Goal: Task Accomplishment & Management: Use online tool/utility

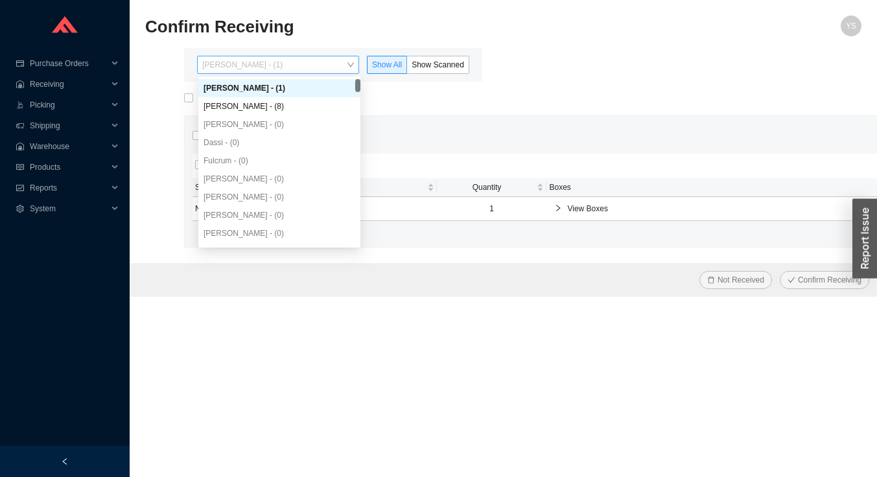
click at [319, 64] on span "[PERSON_NAME] - (1)" at bounding box center [278, 64] width 152 height 17
click at [306, 105] on div "[PERSON_NAME] - (8)" at bounding box center [280, 106] width 152 height 12
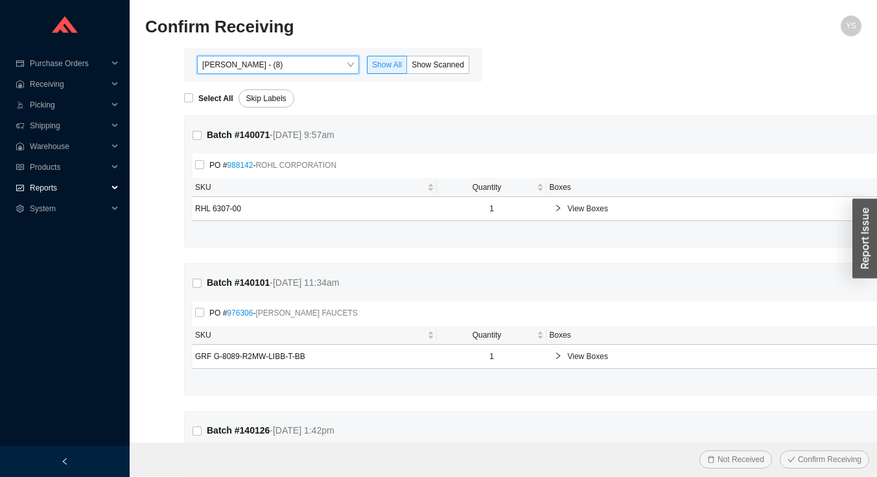
click at [57, 181] on span "Reports" at bounding box center [69, 188] width 78 height 21
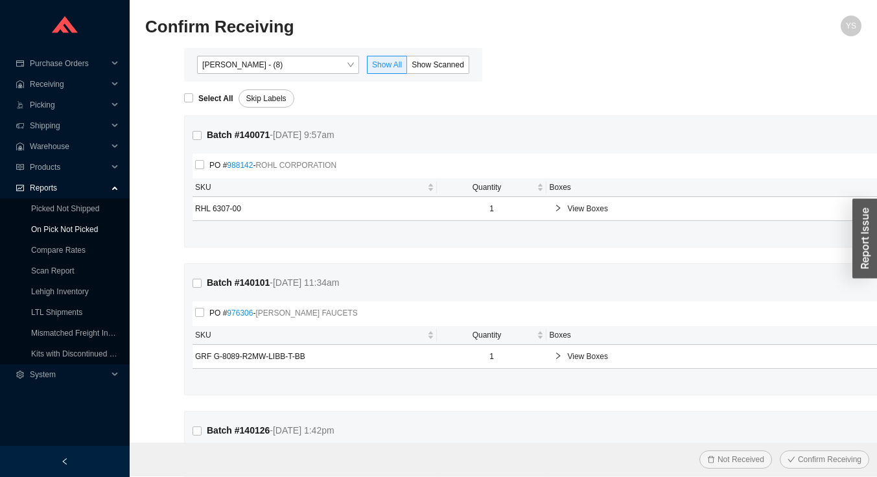
click at [52, 225] on link "On Pick Not Picked" at bounding box center [64, 229] width 67 height 9
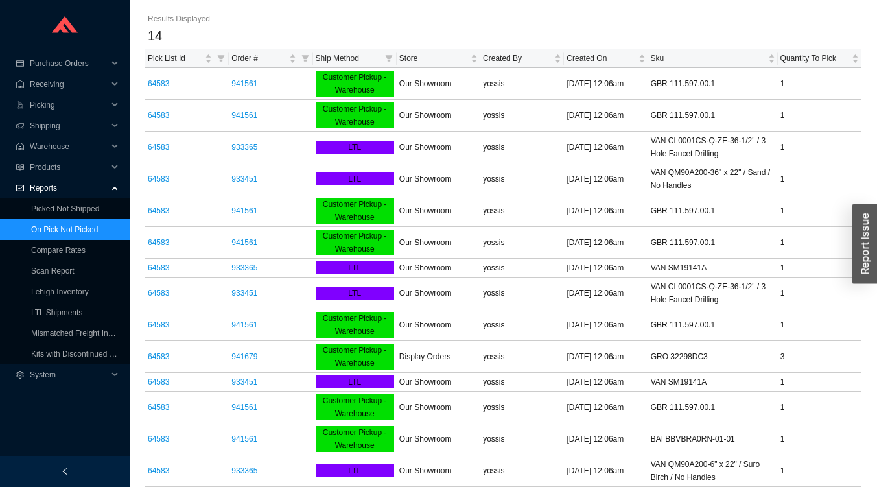
scroll to position [38, 0]
click at [38, 205] on link "Picked Not Shipped" at bounding box center [65, 208] width 68 height 9
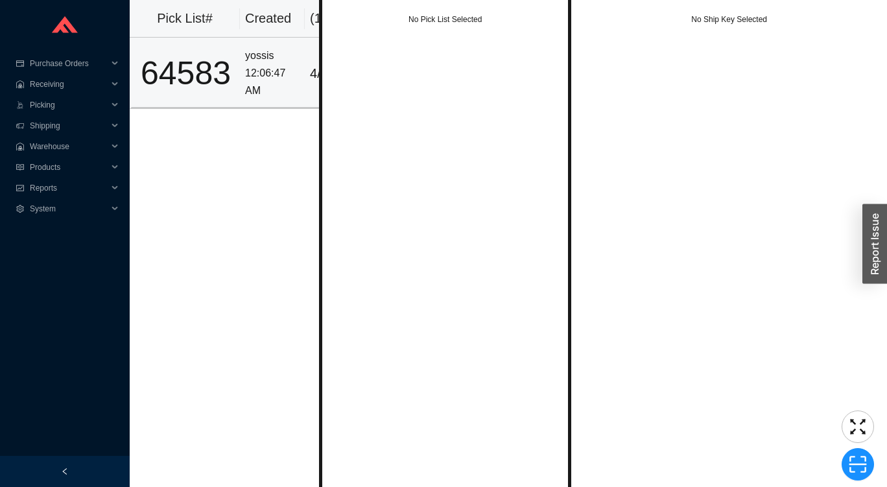
click at [278, 84] on div "12:06:47 AM" at bounding box center [272, 82] width 54 height 34
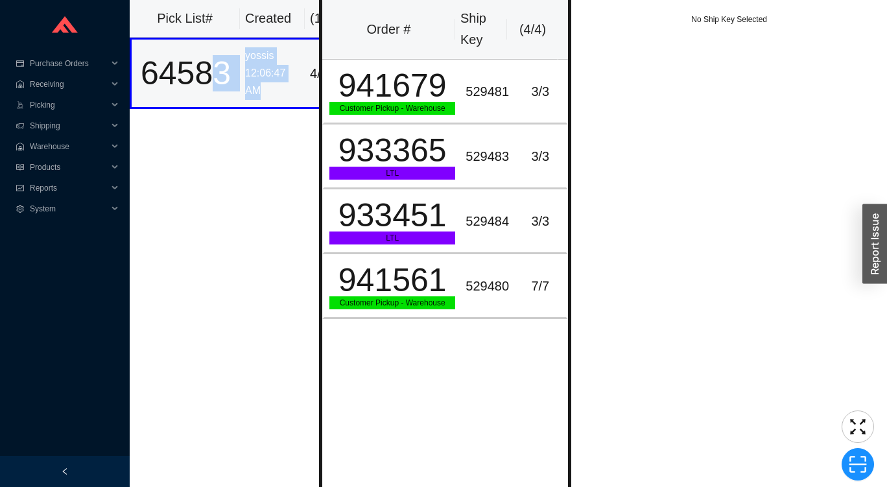
drag, startPoint x: 281, startPoint y: 86, endPoint x: 218, endPoint y: 90, distance: 62.4
click at [204, 88] on tr "64583 yossis 12:06:47 AM 4 / 6" at bounding box center [243, 73] width 227 height 71
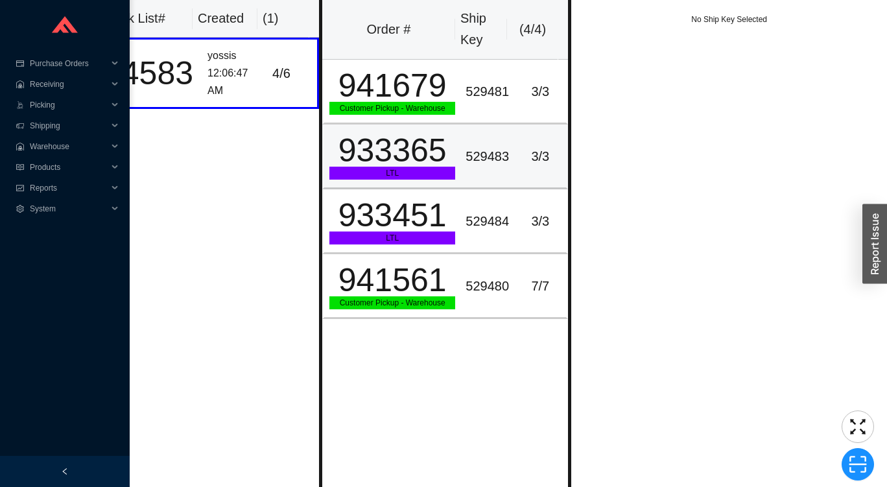
click at [399, 151] on div "933365" at bounding box center [392, 150] width 126 height 32
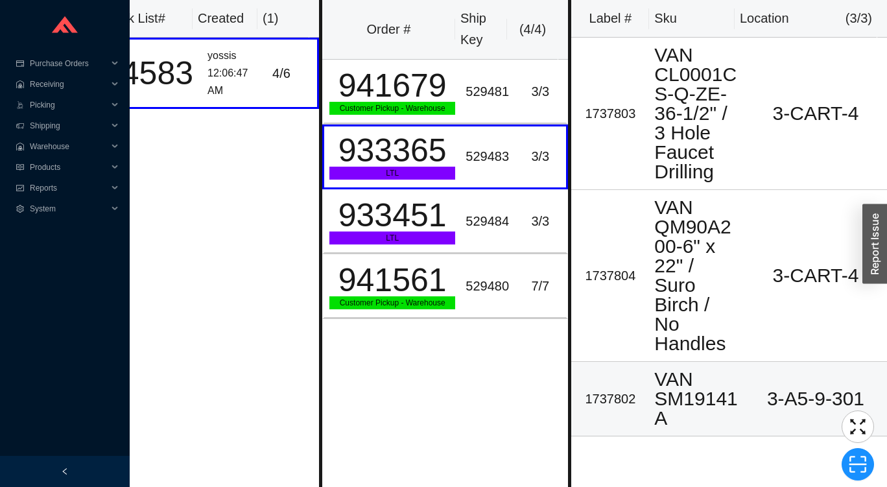
click at [747, 400] on td "3-A5-9-301" at bounding box center [815, 399] width 143 height 75
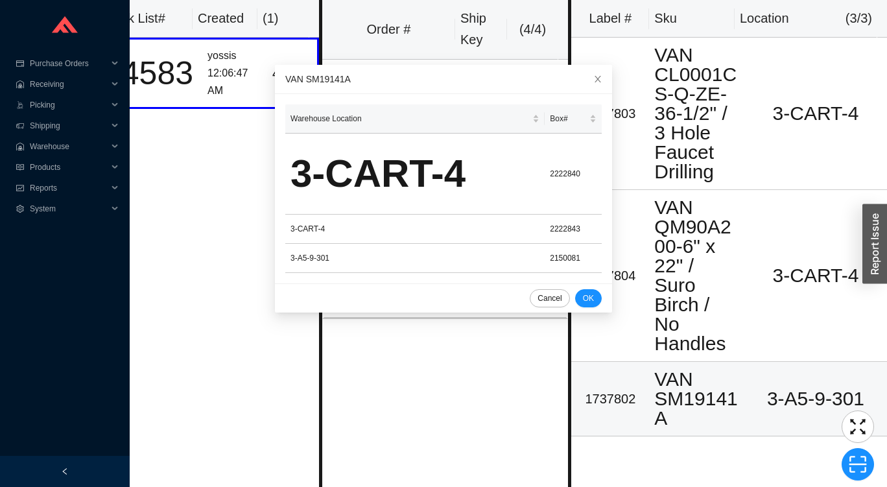
click at [747, 396] on td "3-A5-9-301" at bounding box center [815, 399] width 143 height 75
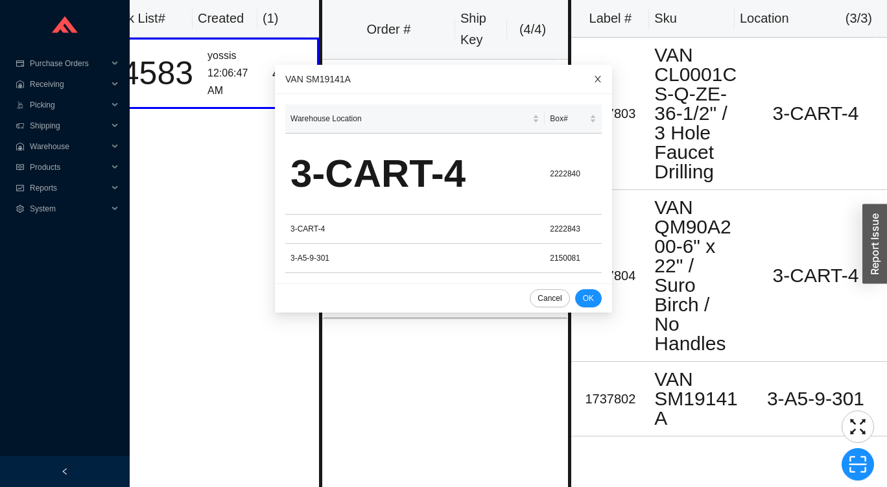
click at [587, 81] on span "Close" at bounding box center [597, 79] width 29 height 29
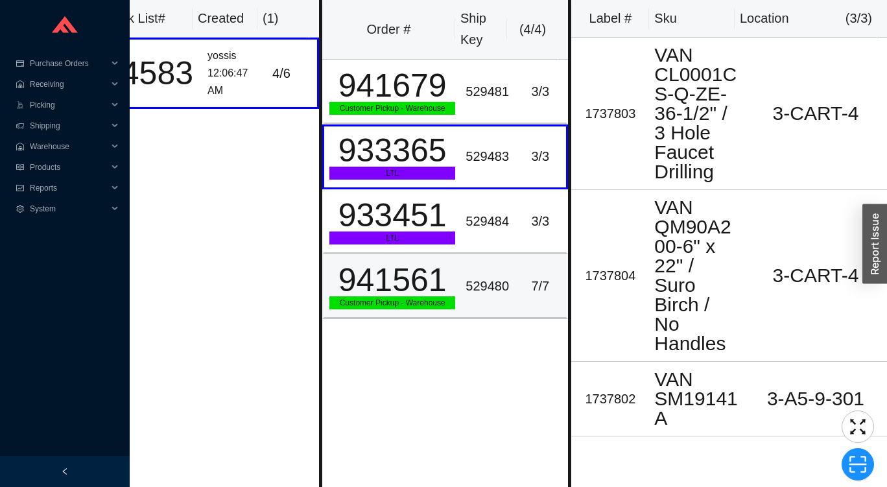
click at [452, 295] on td "941561 Customer Pickup - Warehouse" at bounding box center [391, 286] width 138 height 65
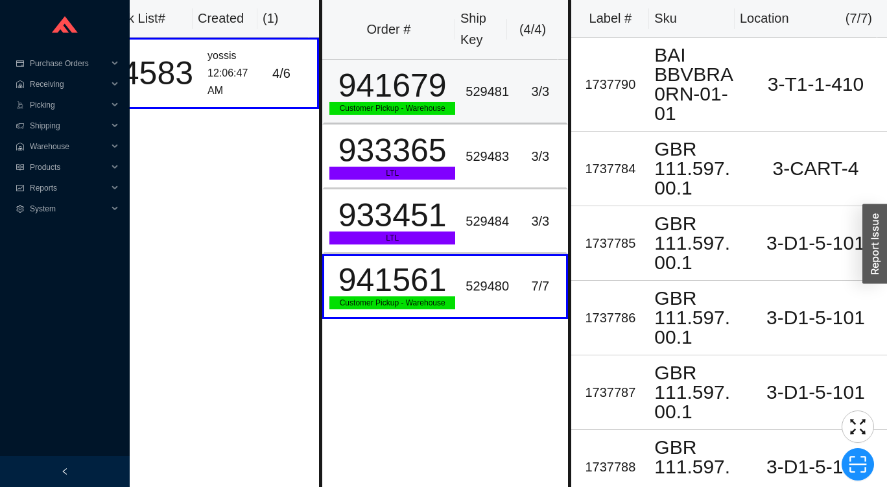
click at [517, 113] on td "3 / 3" at bounding box center [541, 92] width 54 height 65
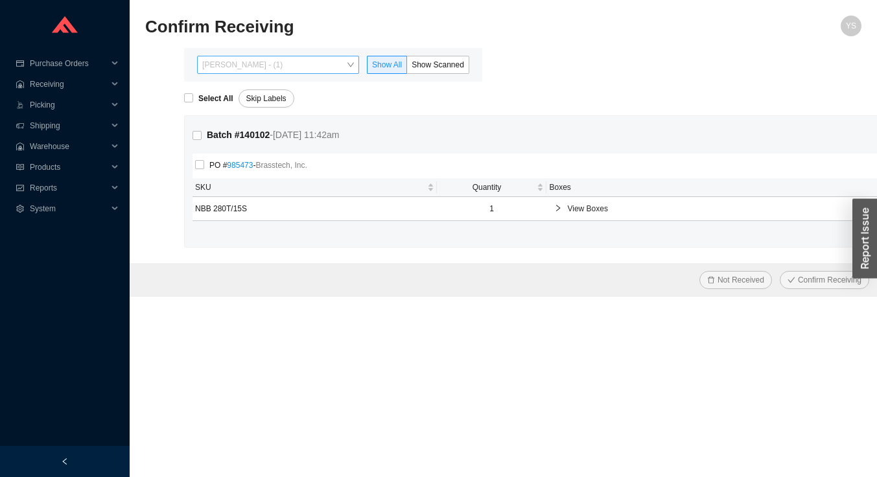
click at [258, 60] on span "Yossi Siff - (1)" at bounding box center [278, 64] width 152 height 17
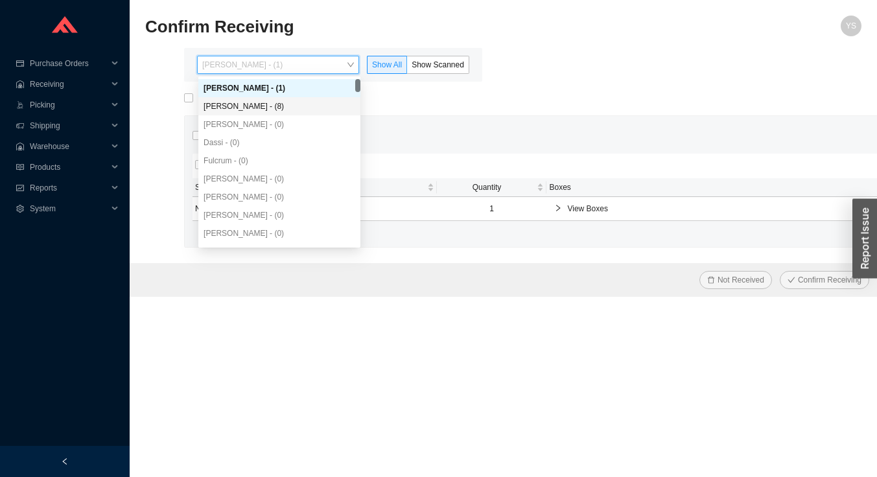
click at [259, 109] on div "Angel Negron - (8)" at bounding box center [280, 106] width 152 height 12
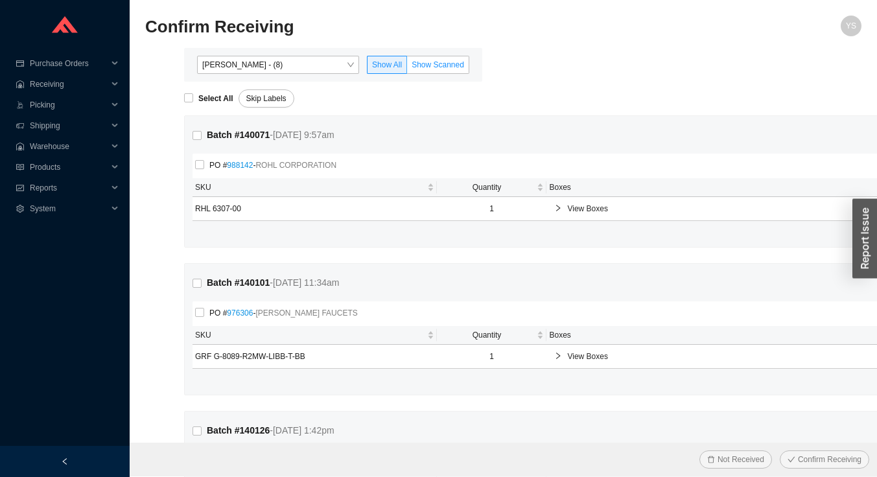
click at [428, 65] on span "Show Scanned" at bounding box center [438, 64] width 53 height 9
click at [407, 67] on input "Show Scanned" at bounding box center [407, 67] width 0 height 0
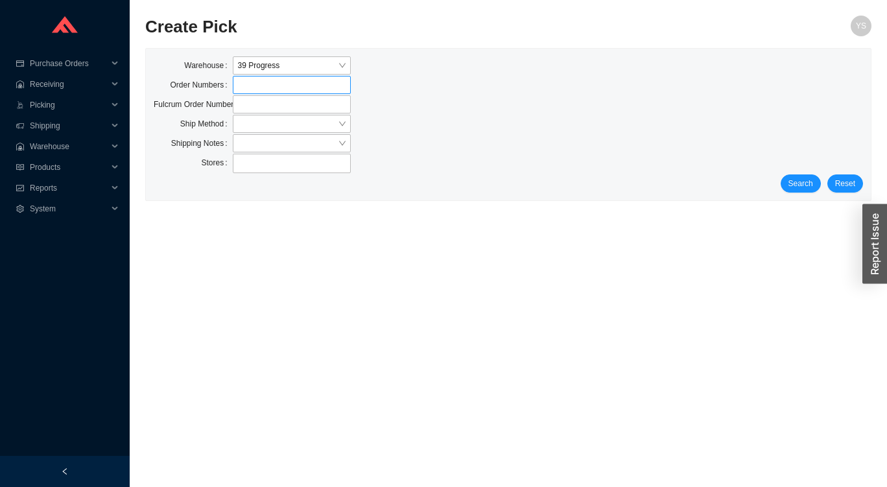
click at [274, 85] on label at bounding box center [292, 85] width 118 height 18
click at [244, 85] on input at bounding box center [239, 85] width 9 height 14
click at [273, 123] on input "search" at bounding box center [288, 123] width 100 height 17
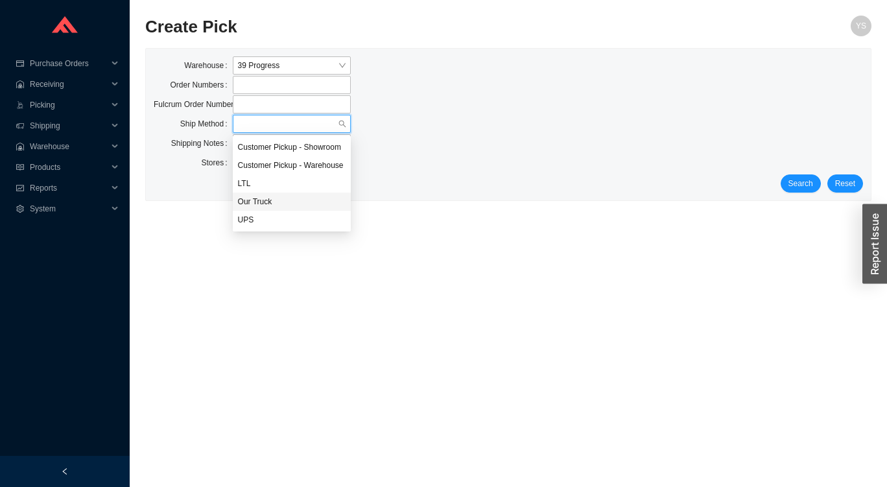
click at [279, 202] on div "Our Truck" at bounding box center [292, 202] width 108 height 12
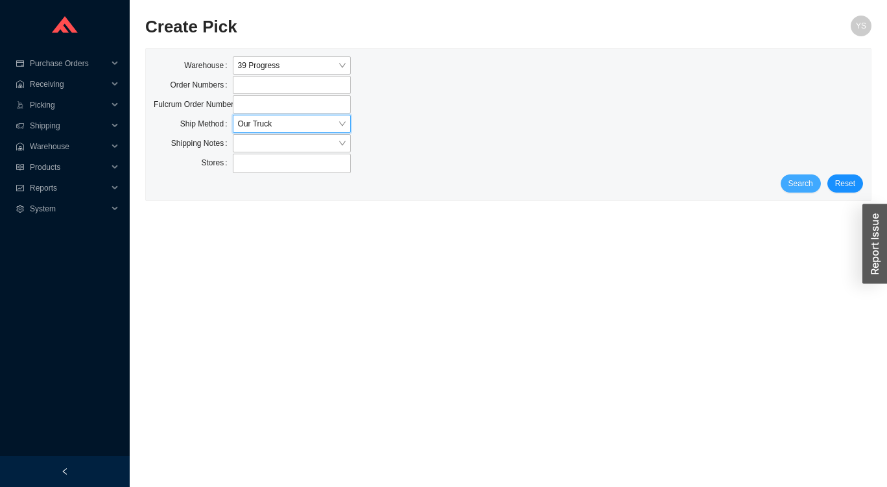
click at [802, 185] on span "Search" at bounding box center [800, 183] width 25 height 13
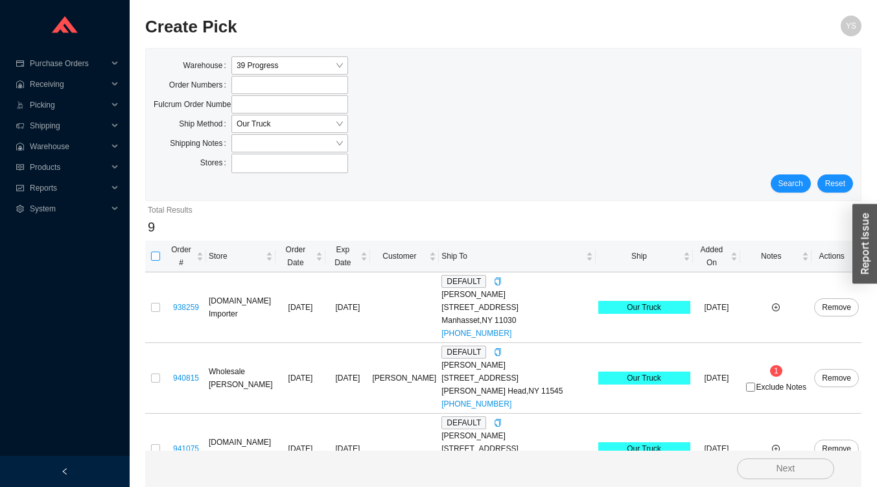
click at [157, 252] on input "checkbox" at bounding box center [155, 256] width 9 height 9
checkbox input "true"
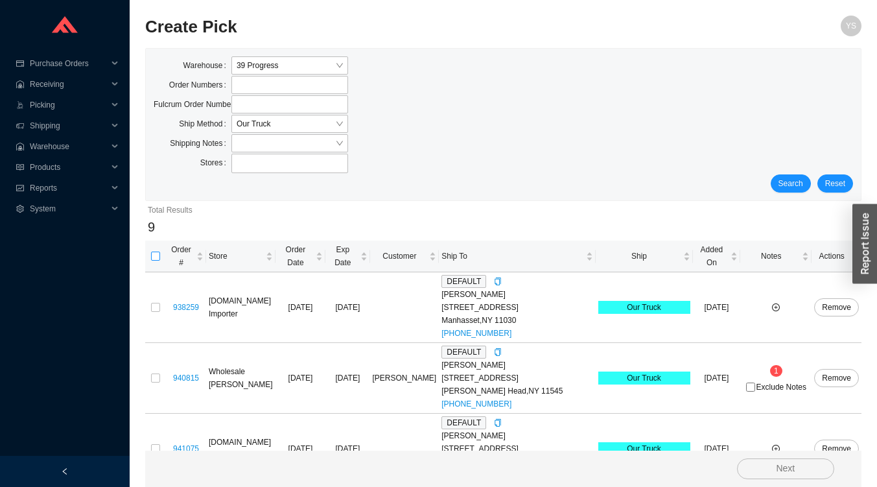
checkbox input "true"
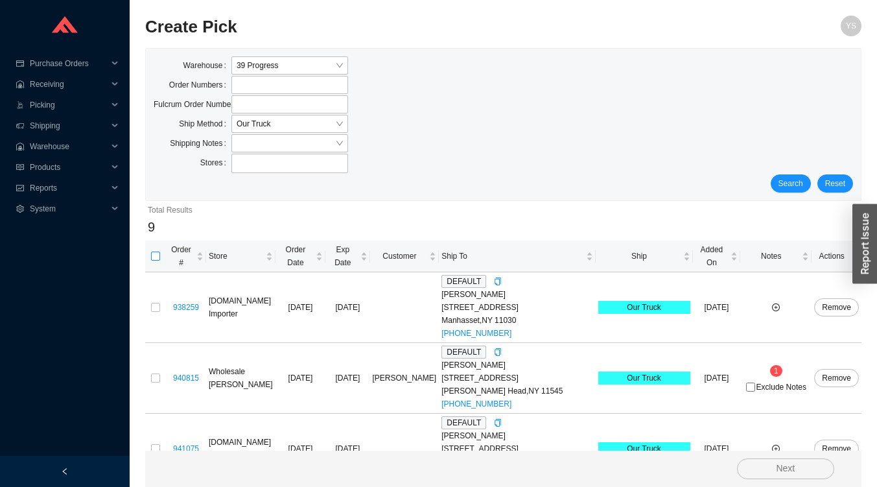
checkbox input "true"
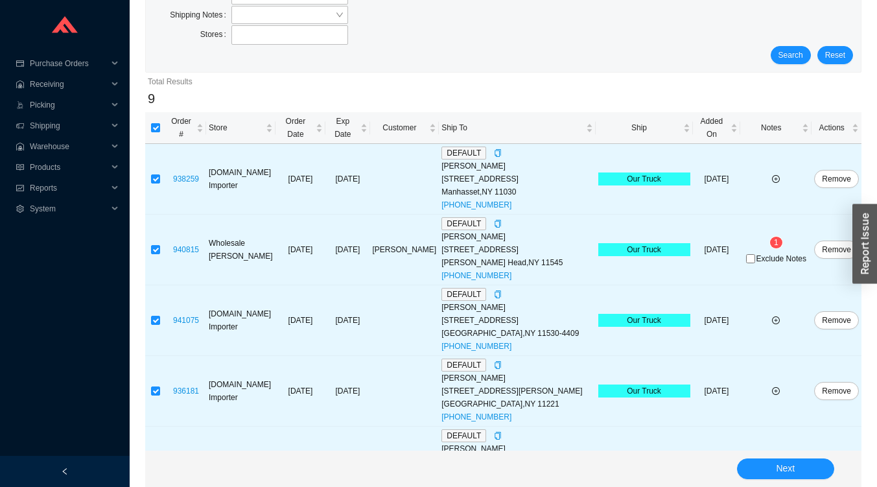
scroll to position [128, 0]
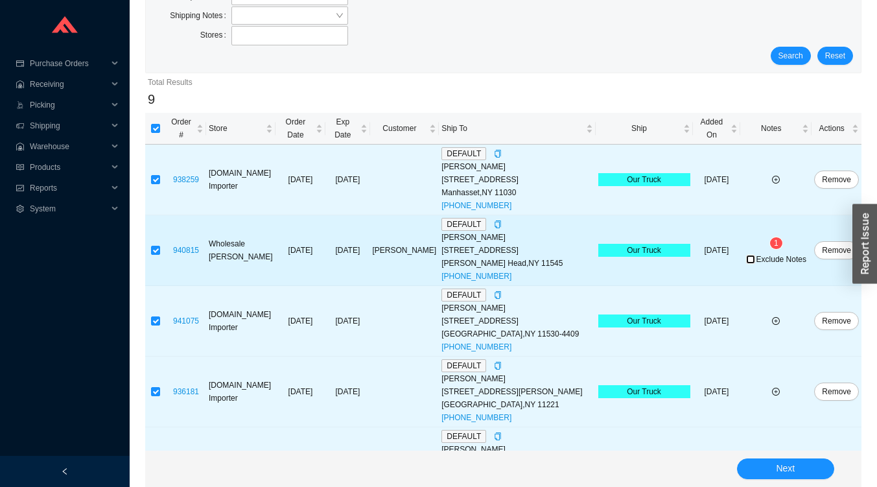
click at [749, 255] on input "Exclude Notes" at bounding box center [750, 259] width 9 height 9
checkbox input "true"
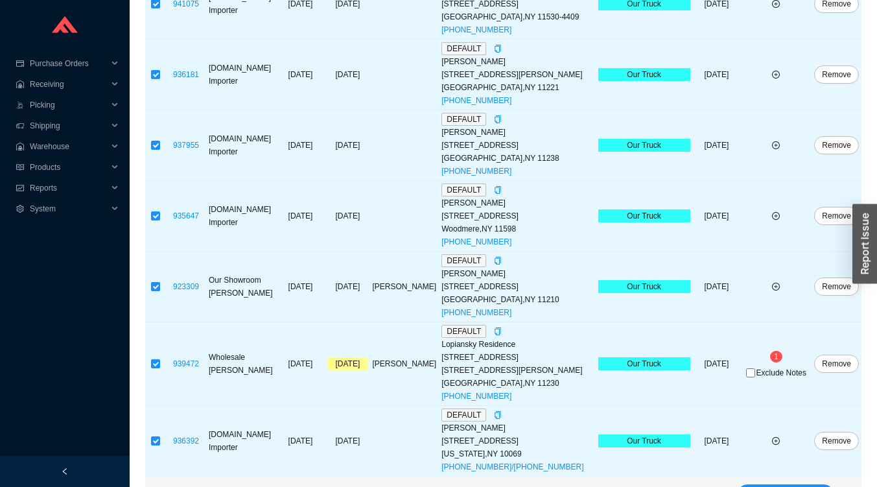
scroll to position [443, 0]
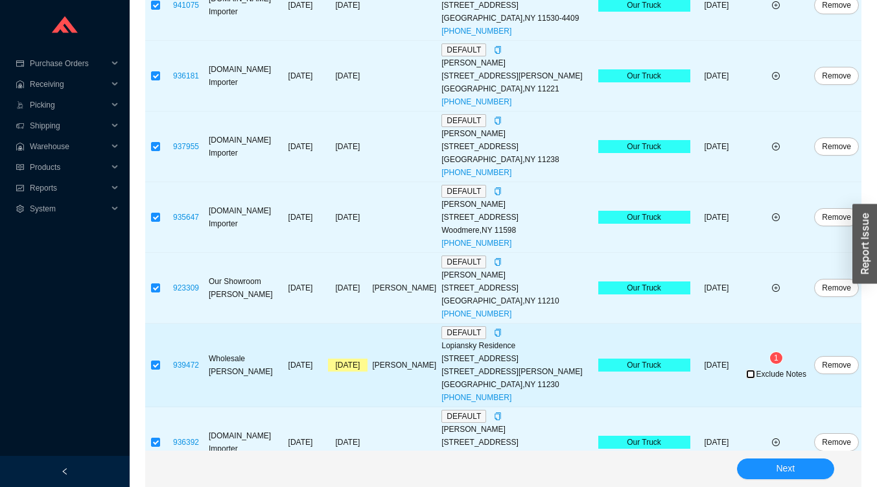
click at [751, 369] on input "Exclude Notes" at bounding box center [750, 373] width 9 height 9
checkbox input "true"
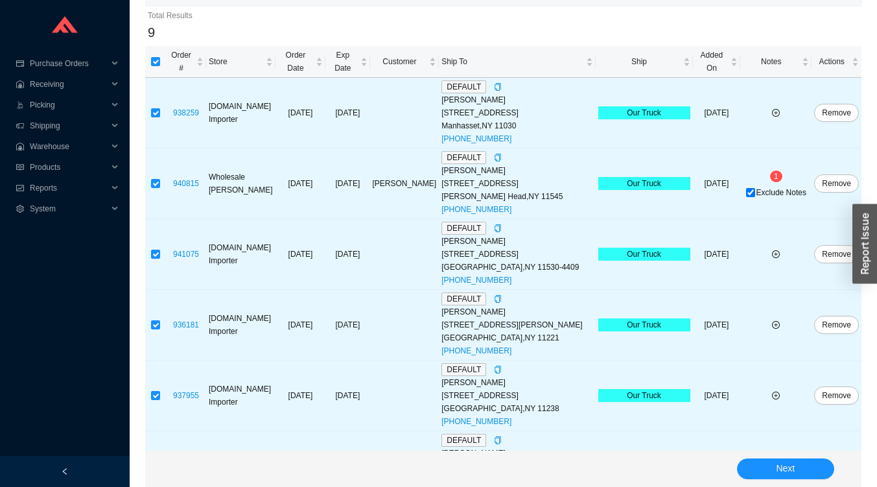
scroll to position [192, 0]
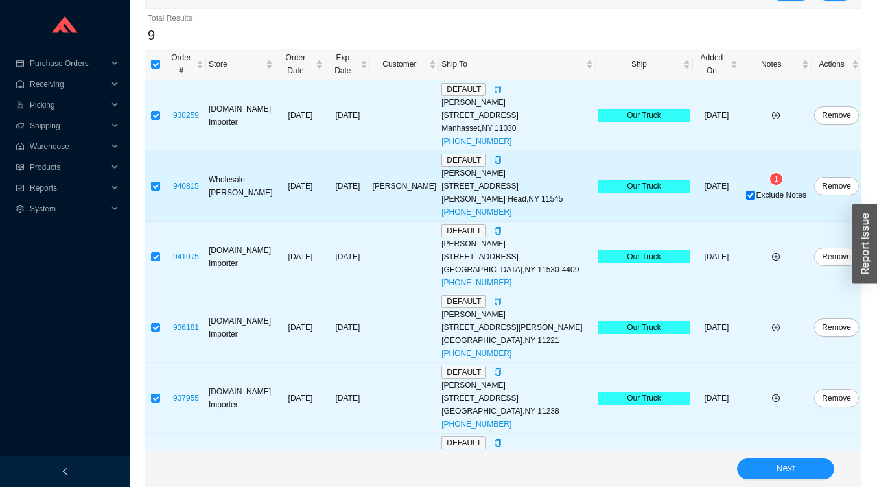
click at [774, 174] on span "1" at bounding box center [776, 178] width 5 height 9
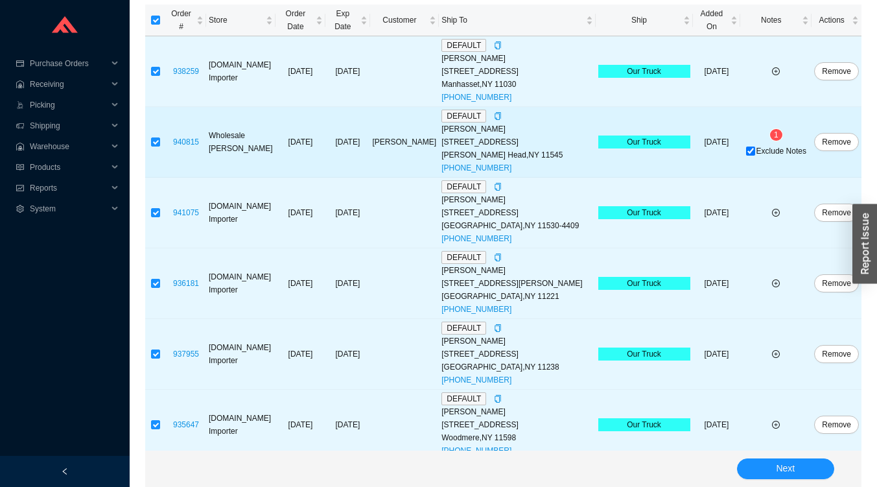
scroll to position [445, 0]
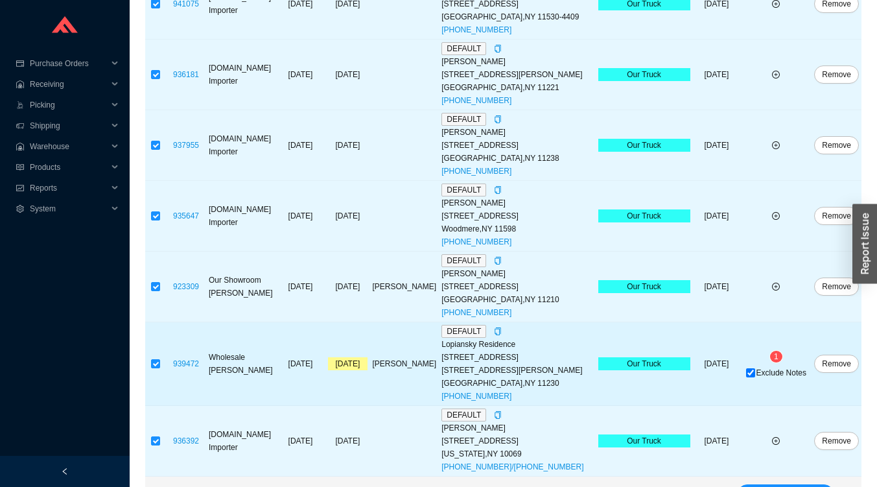
click at [775, 352] on span "1" at bounding box center [776, 356] width 5 height 9
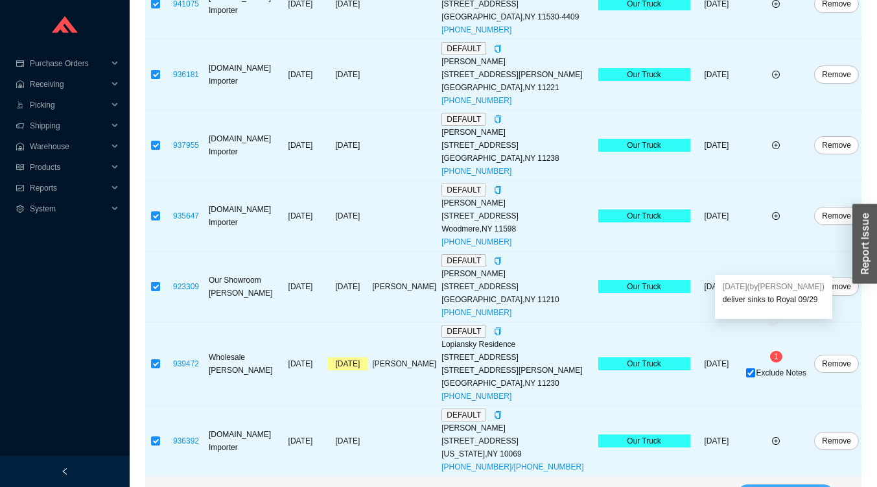
click at [744, 484] on button "Next" at bounding box center [785, 494] width 97 height 21
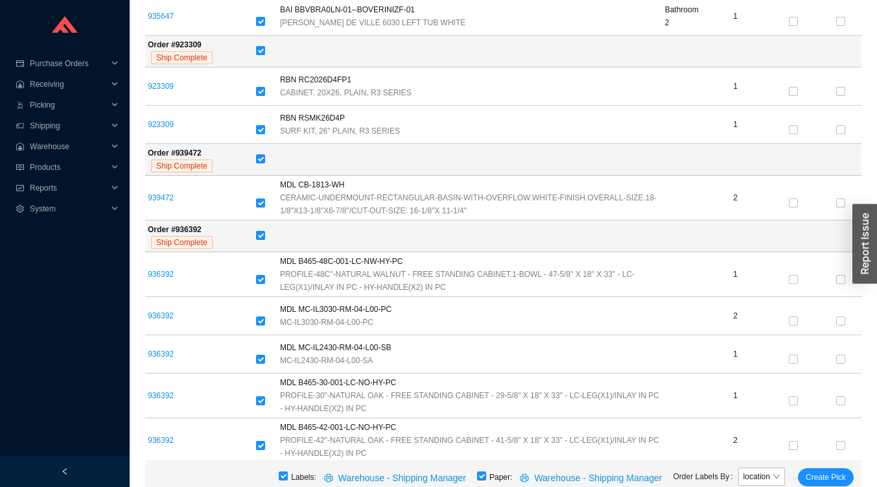
scroll to position [868, 0]
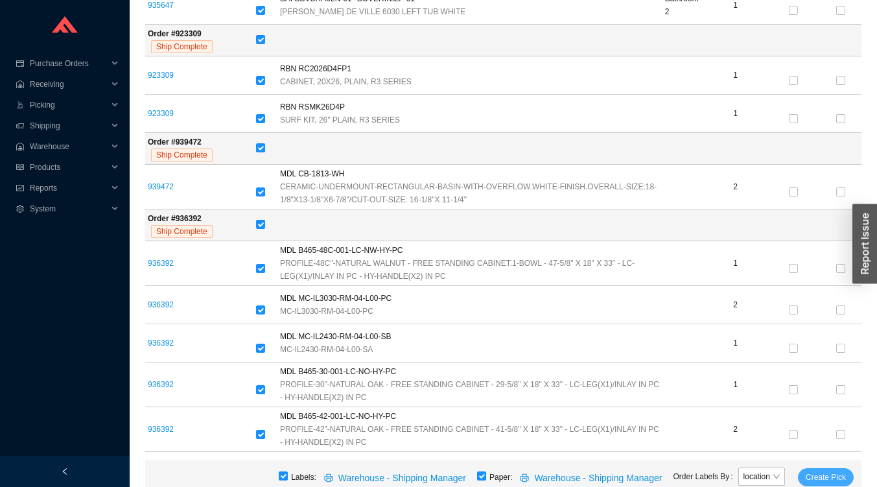
click at [815, 472] on span "Create Pick" at bounding box center [826, 477] width 40 height 13
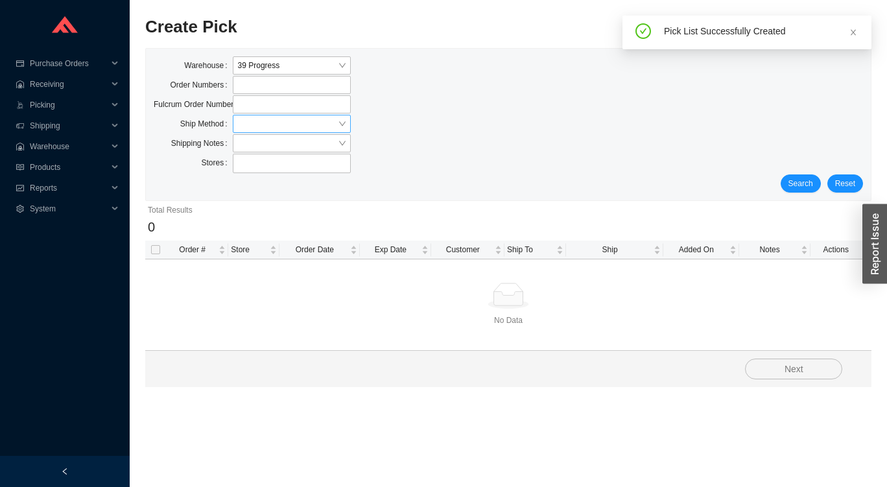
click at [279, 124] on input "search" at bounding box center [288, 123] width 100 height 17
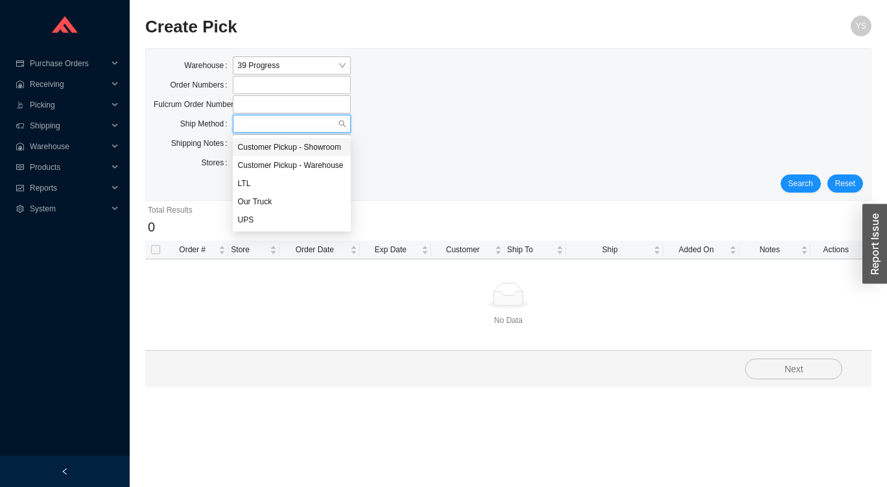
click at [245, 189] on div "LTL" at bounding box center [292, 184] width 108 height 12
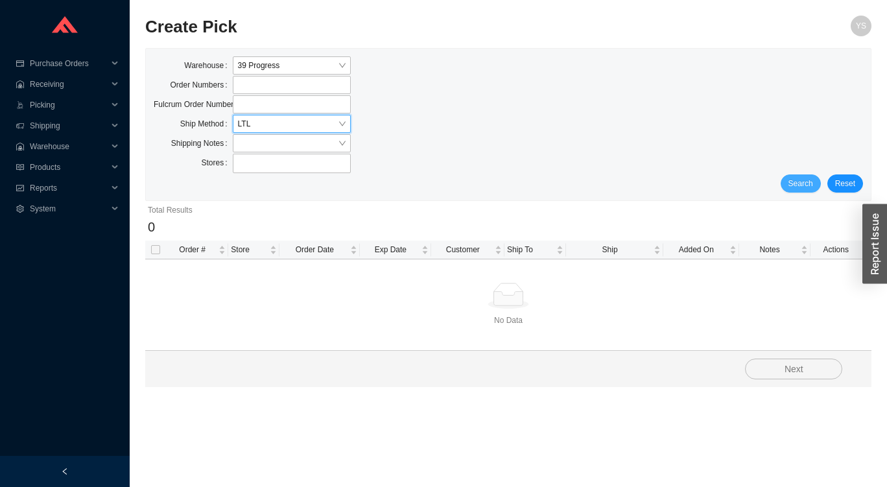
click at [796, 179] on span "Search" at bounding box center [800, 183] width 25 height 13
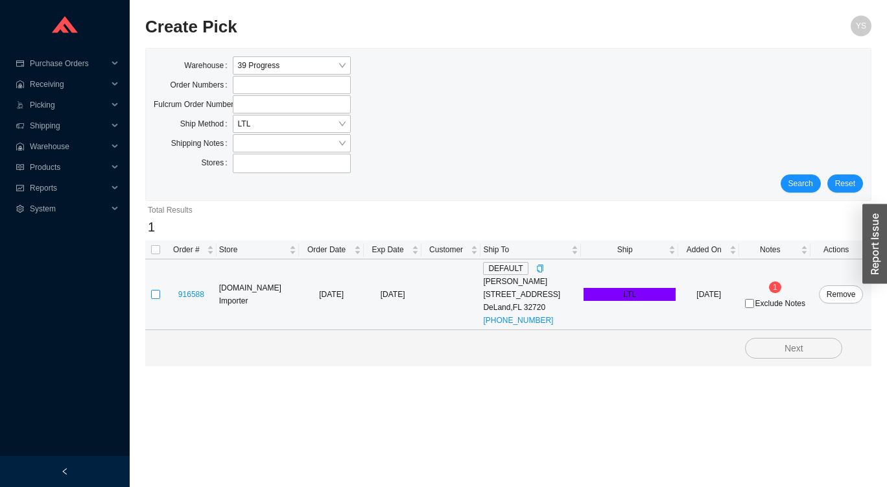
click at [154, 292] on input "checkbox" at bounding box center [155, 294] width 9 height 9
checkbox input "true"
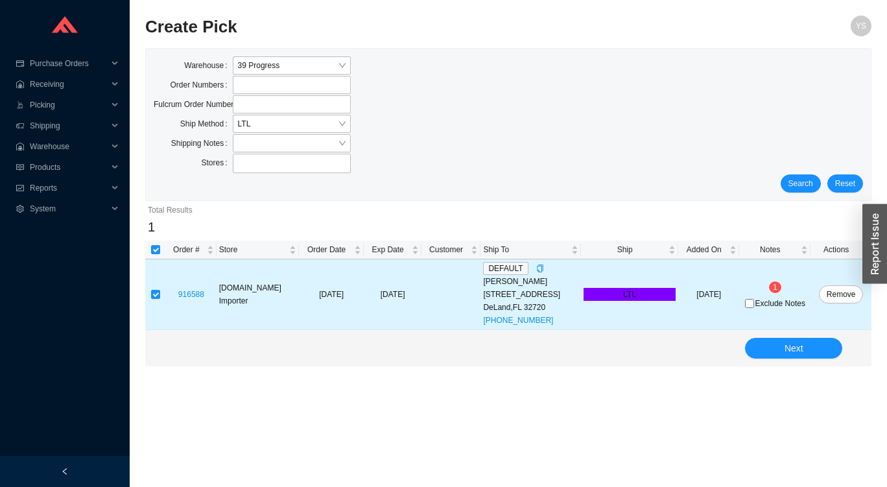
click at [777, 287] on span "1" at bounding box center [775, 287] width 5 height 9
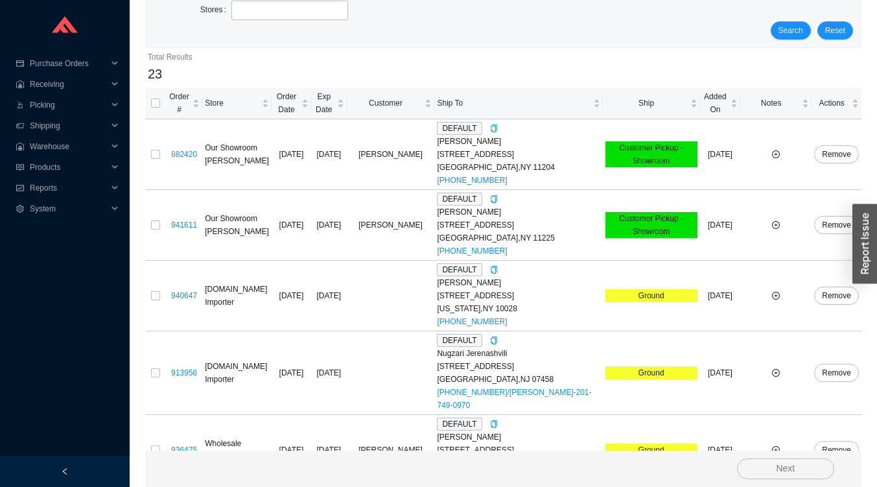
scroll to position [154, 0]
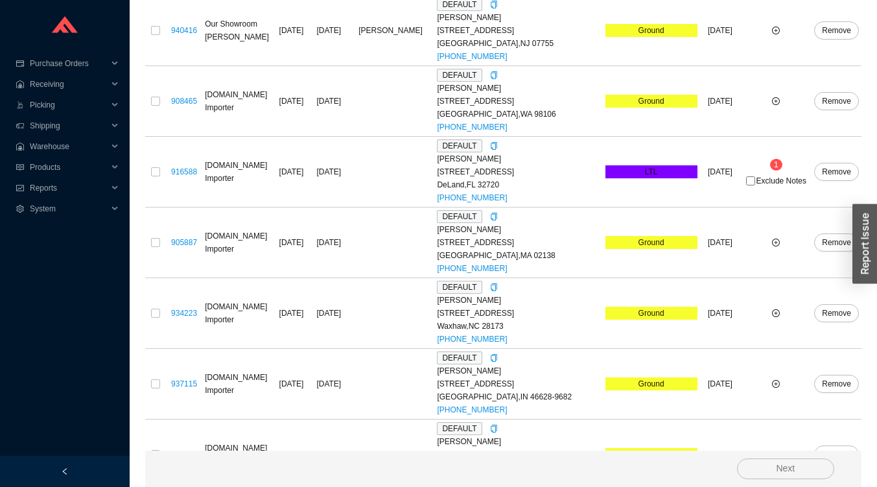
scroll to position [1421, 0]
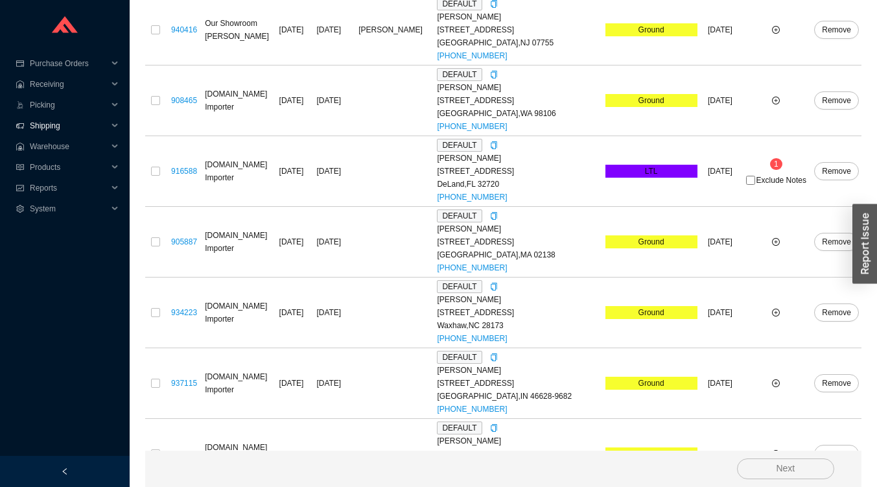
click at [33, 130] on span "Shipping" at bounding box center [69, 125] width 78 height 21
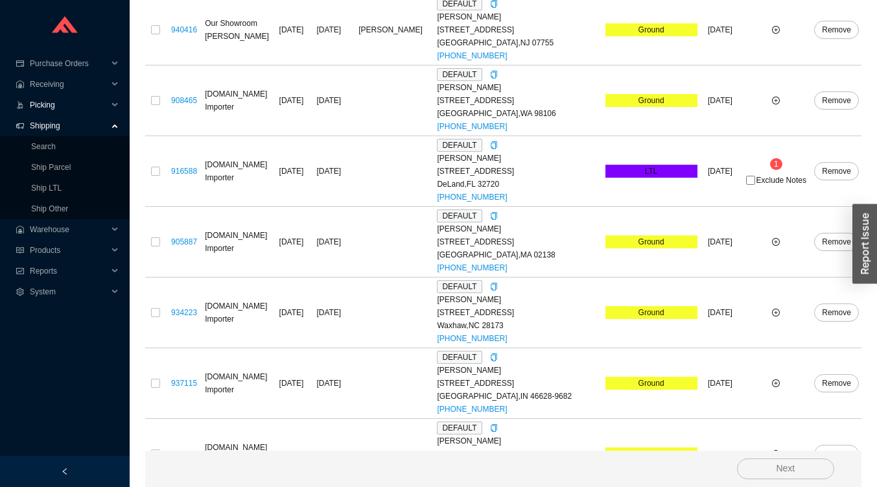
click at [23, 101] on icon ".warehouse-cart-packages-a{fill:none;stroke:currentColor;stroke-linecap:round;s…" at bounding box center [20, 105] width 8 height 8
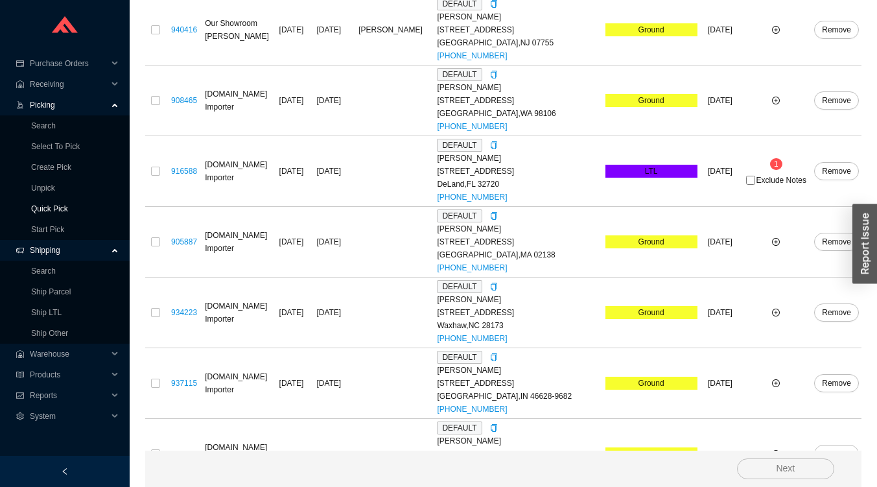
click at [53, 209] on link "Quick Pick" at bounding box center [49, 208] width 37 height 9
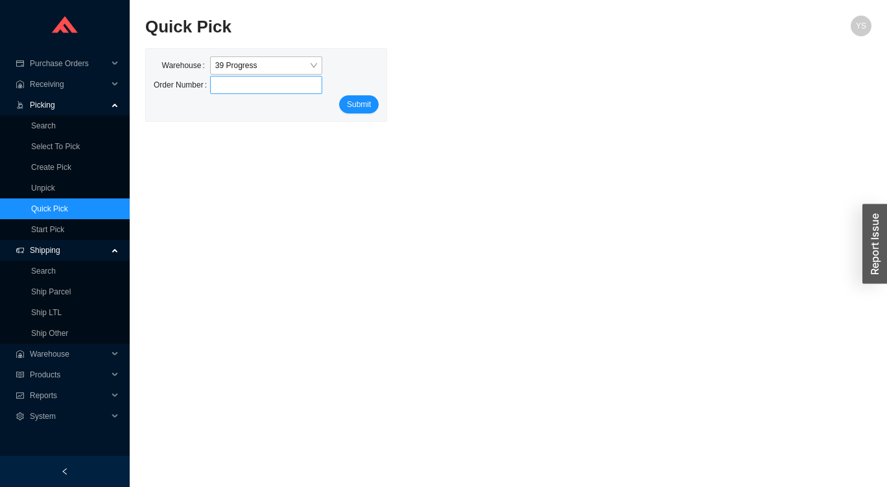
click at [239, 86] on input "tel" at bounding box center [266, 85] width 113 height 18
type input "916588"
click at [364, 108] on span "Submit" at bounding box center [359, 104] width 24 height 13
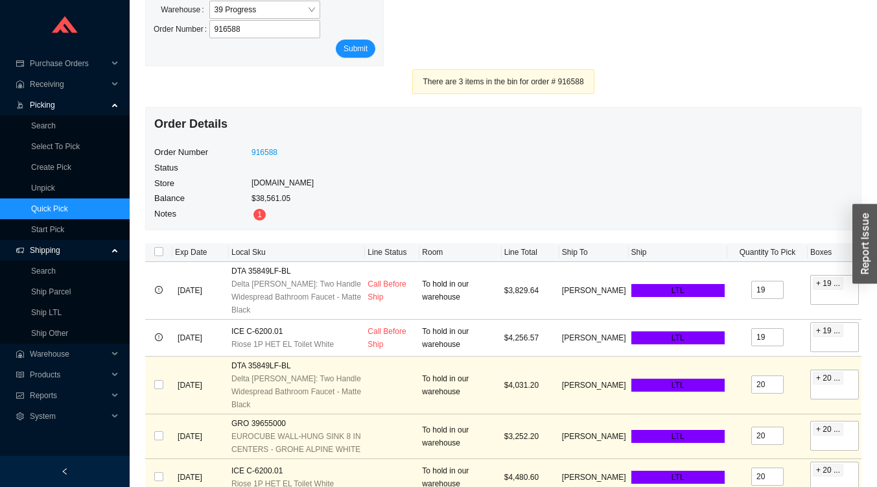
scroll to position [71, 0]
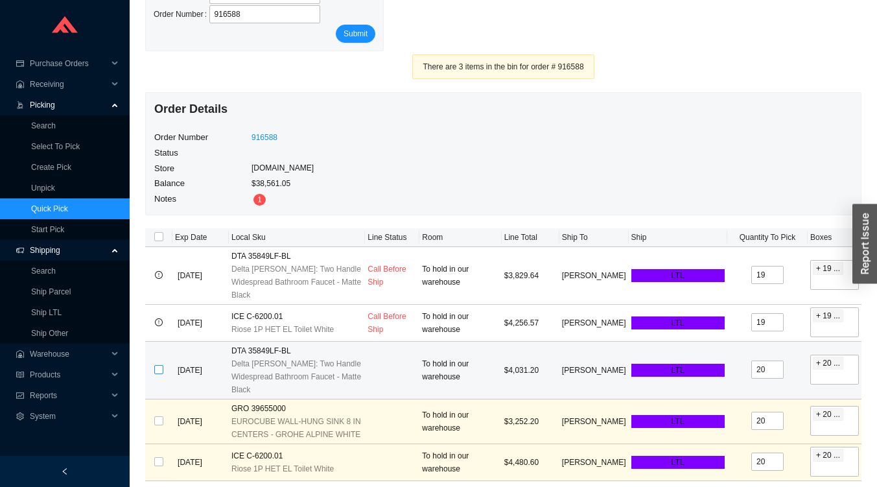
click at [159, 365] on input "checkbox" at bounding box center [158, 369] width 9 height 9
checkbox input "true"
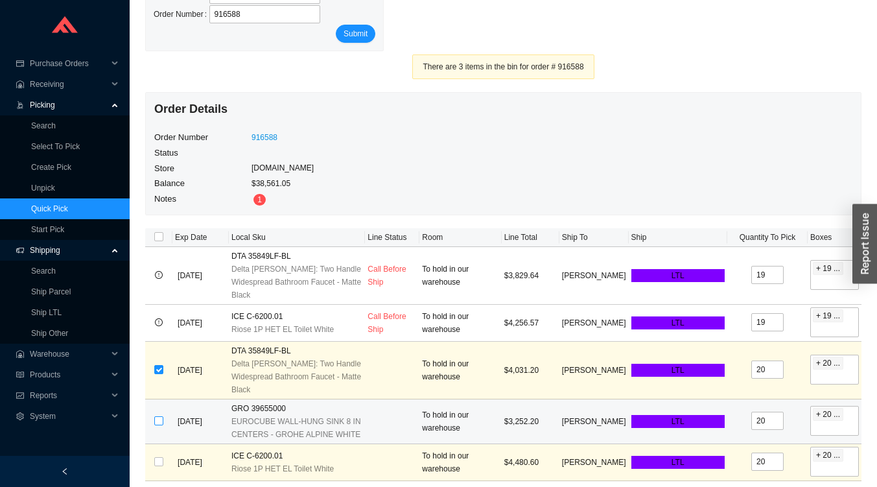
click at [159, 416] on input "checkbox" at bounding box center [158, 420] width 9 height 9
checkbox input "true"
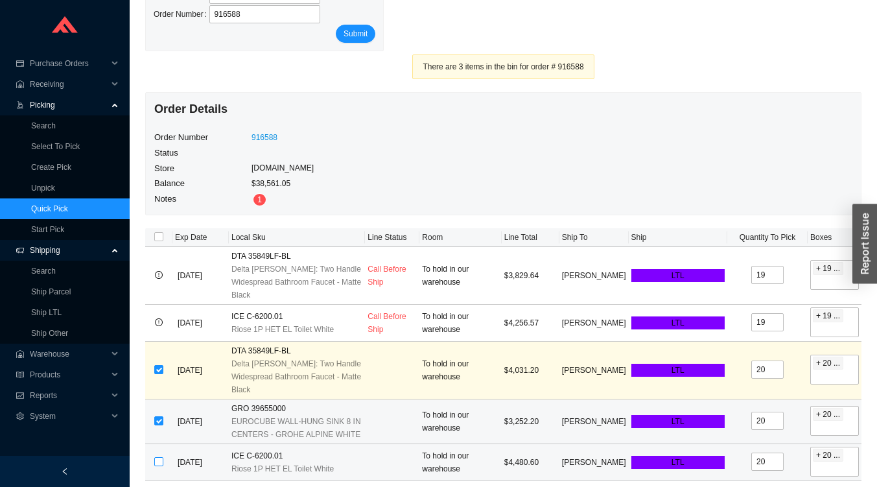
click at [158, 457] on input "checkbox" at bounding box center [158, 461] width 9 height 9
checkbox input "true"
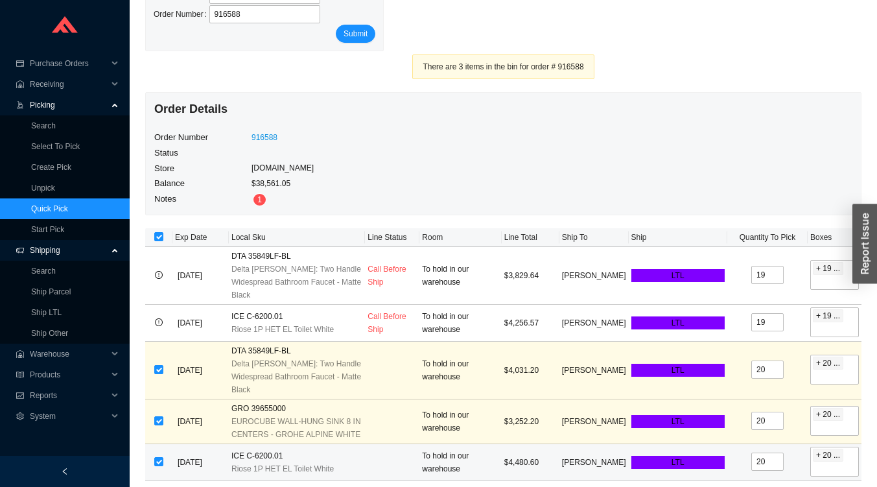
click at [77, 461] on div at bounding box center [65, 471] width 130 height 31
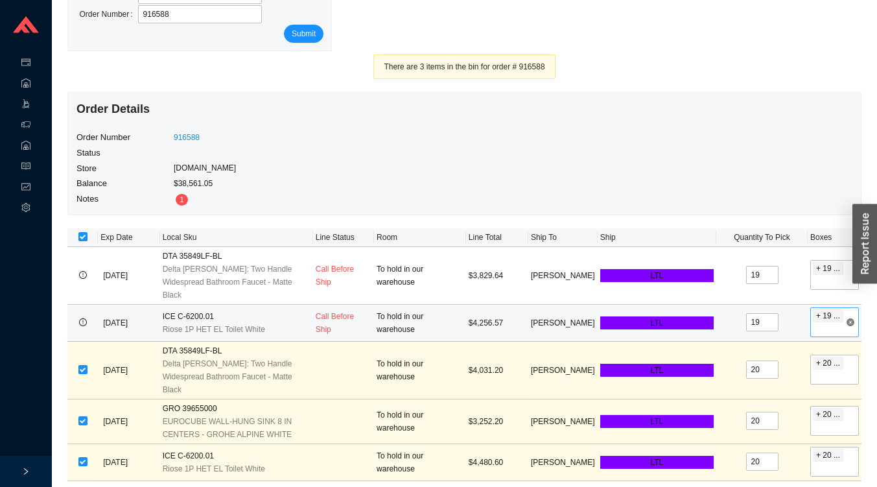
click at [832, 310] on span "+ 19 ..." at bounding box center [828, 316] width 24 height 12
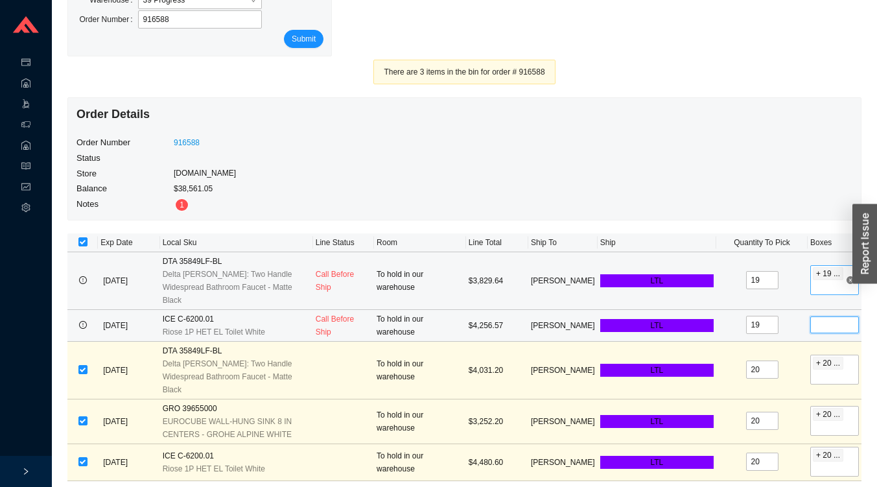
click at [813, 281] on input "search" at bounding box center [814, 287] width 3 height 13
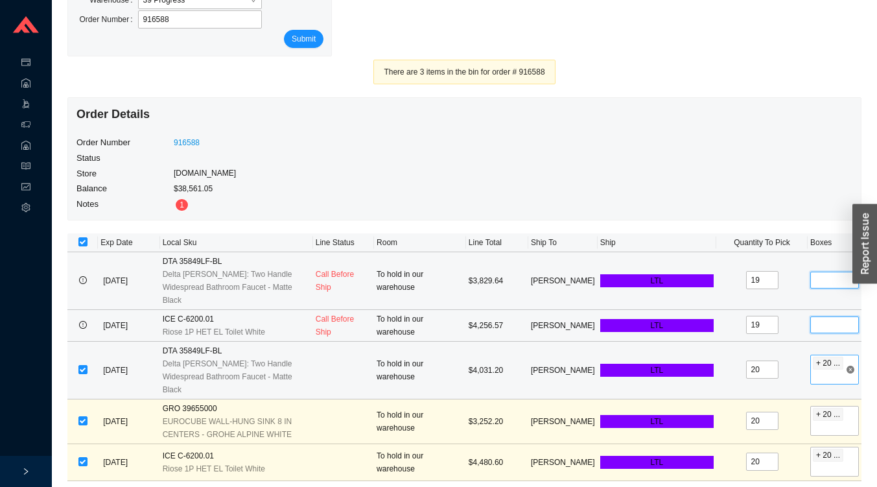
click at [838, 355] on div "2217181 2217182 2217183 2217184 + 20 ..." at bounding box center [829, 369] width 32 height 29
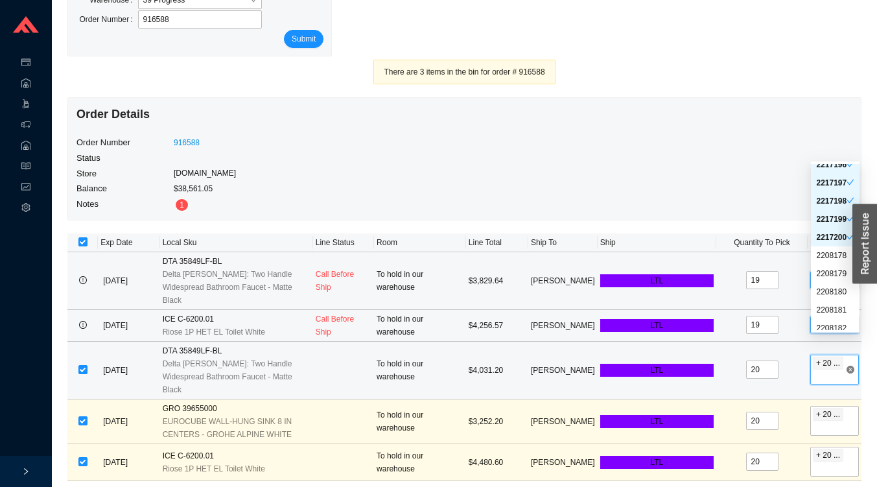
scroll to position [1376, 0]
click at [813, 161] on body "Purchase Orders .warehouse_svg__a{fill:none;stroke:currentColor;stroke-linecap:…" at bounding box center [438, 178] width 877 height 487
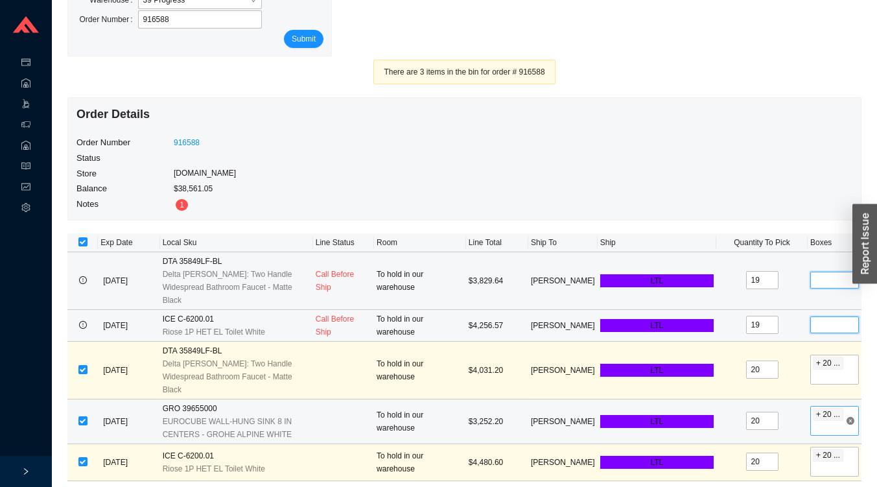
click at [843, 408] on span "+ 20 ..." at bounding box center [828, 414] width 30 height 13
click at [786, 180] on div "Order Details Order Number 916588 Status Store [DOMAIN_NAME] Balance $38,561.05…" at bounding box center [464, 158] width 793 height 121
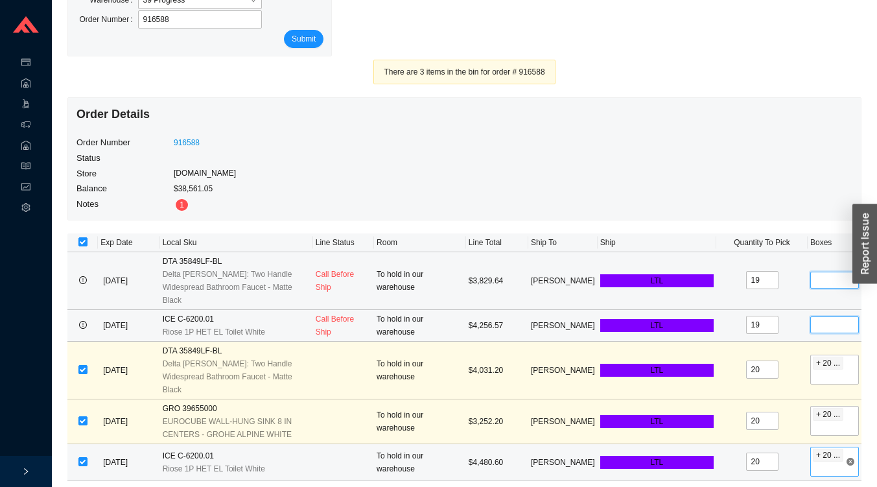
click at [815, 463] on input "search" at bounding box center [814, 469] width 3 height 13
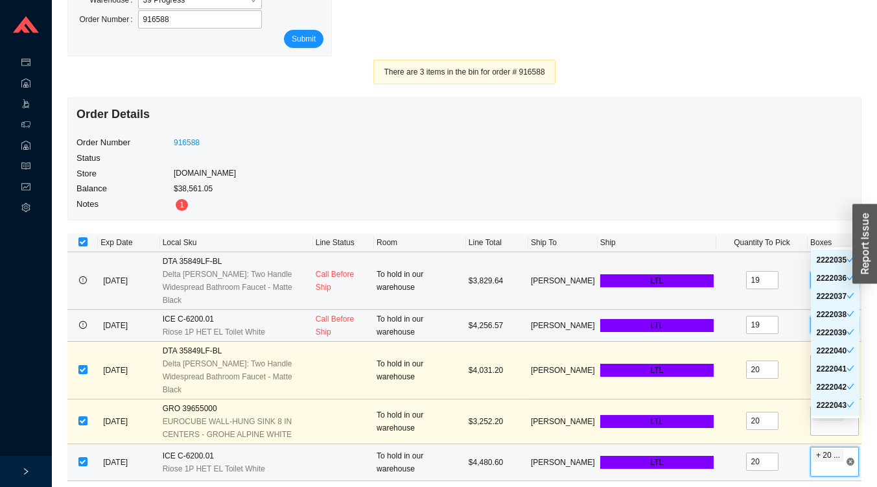
scroll to position [3246, 0]
checkbox input "true"
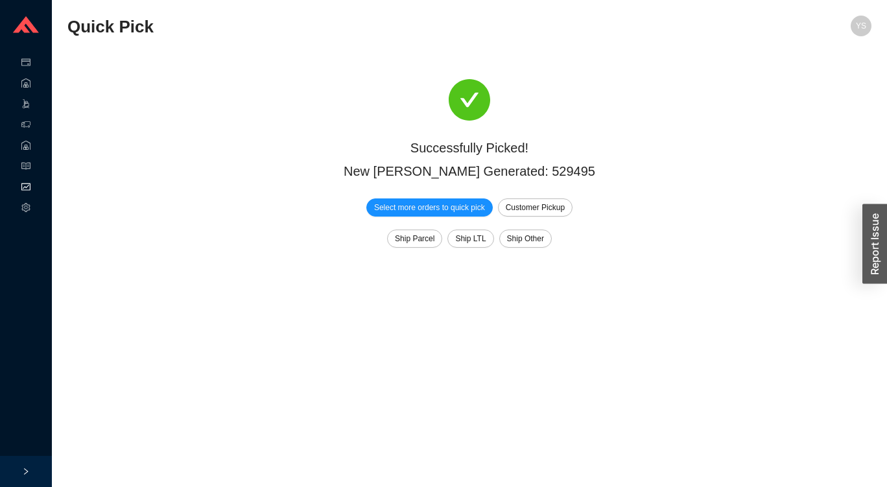
click at [25, 187] on icon "fund" at bounding box center [25, 186] width 9 height 9
click at [27, 187] on icon "fund" at bounding box center [25, 186] width 9 height 9
click at [25, 464] on div at bounding box center [26, 471] width 52 height 31
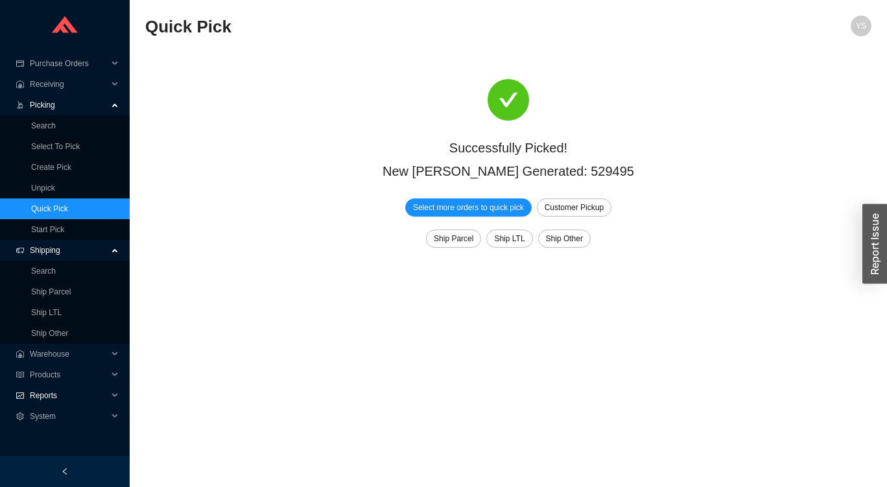
click at [36, 394] on span "Reports" at bounding box center [69, 395] width 78 height 21
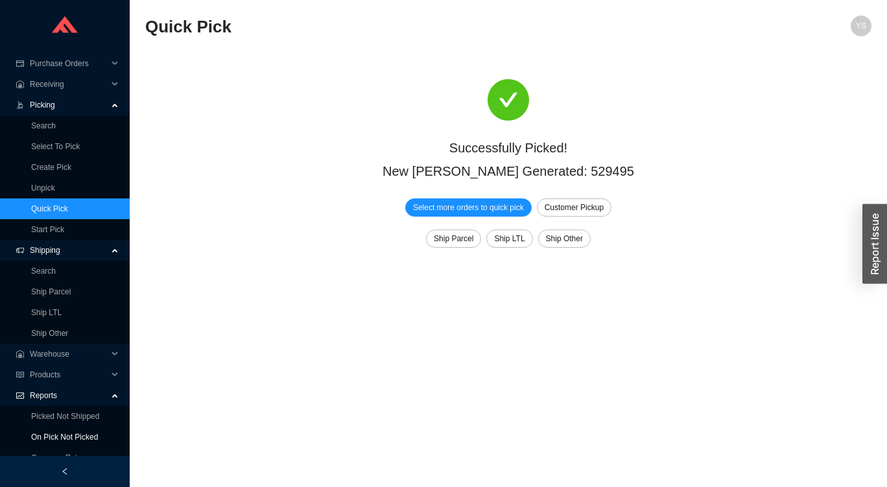
click at [42, 436] on link "On Pick Not Picked" at bounding box center [64, 436] width 67 height 9
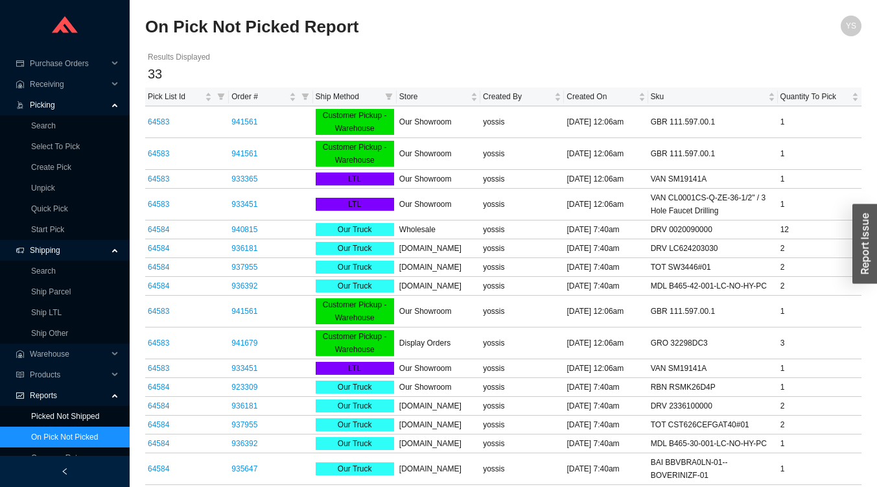
click at [41, 412] on link "Picked Not Shipped" at bounding box center [65, 416] width 68 height 9
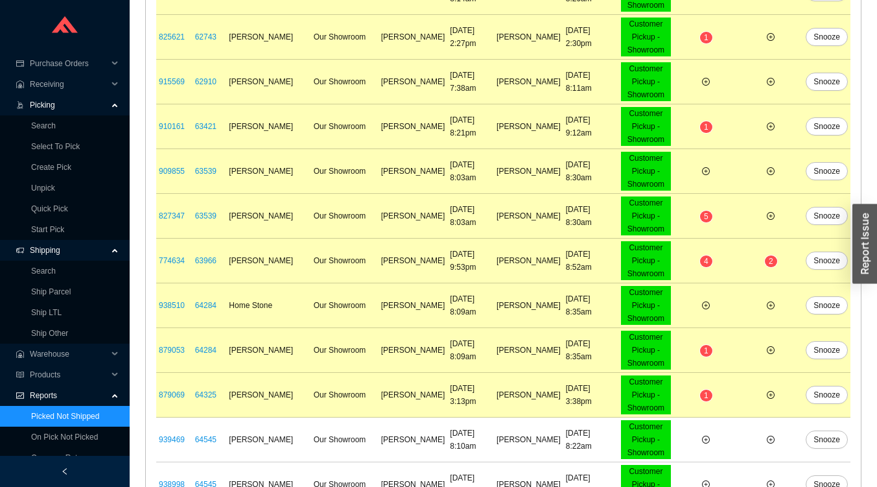
scroll to position [754, 0]
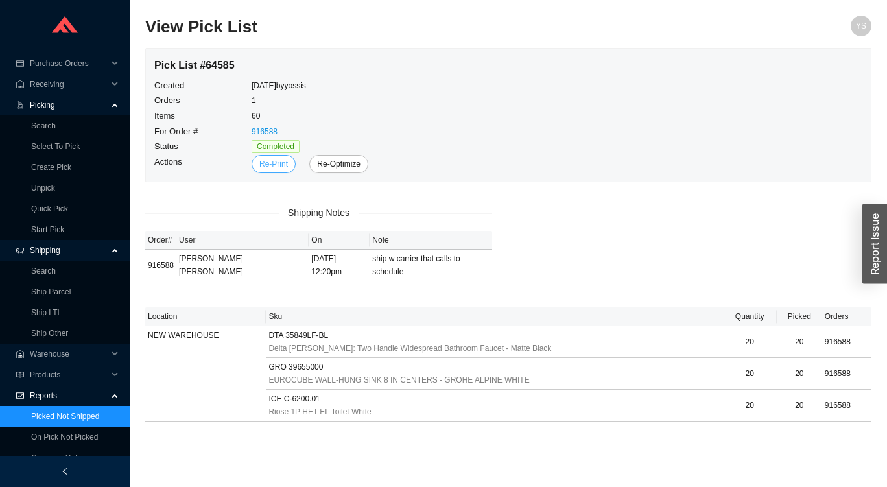
click at [271, 163] on span "Re-Print" at bounding box center [273, 164] width 29 height 13
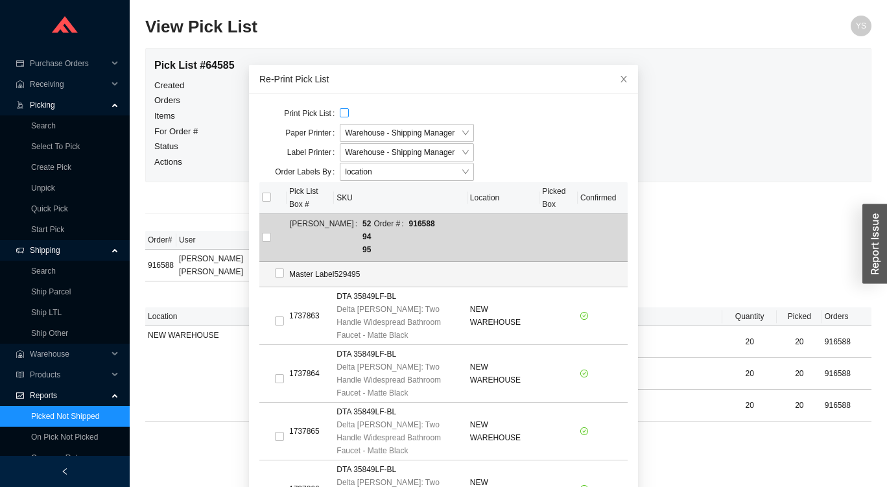
click at [340, 113] on input "checkbox" at bounding box center [344, 112] width 9 height 9
checkbox input "true"
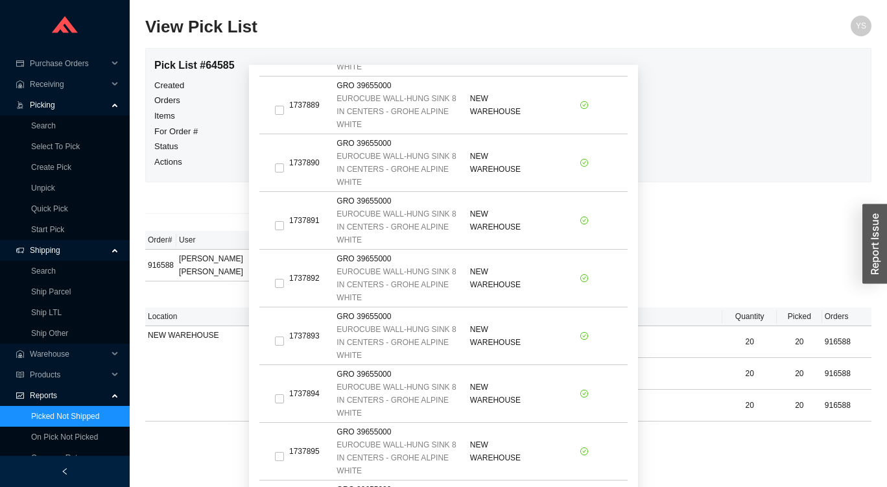
scroll to position [1711, 0]
